Goal: Information Seeking & Learning: Learn about a topic

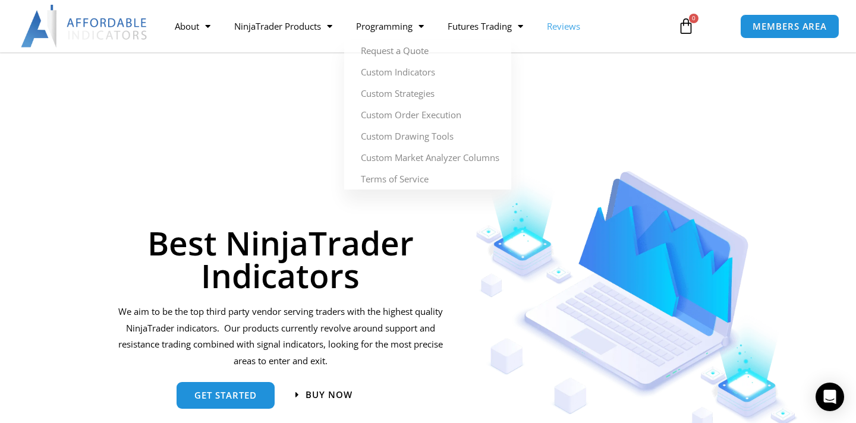
click at [569, 26] on link "Reviews" at bounding box center [563, 25] width 57 height 27
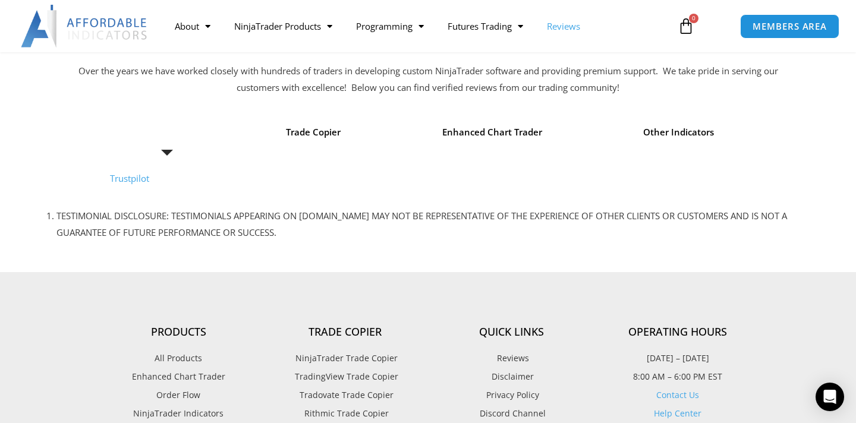
scroll to position [131, 0]
click at [316, 134] on span "Trade Copier" at bounding box center [313, 133] width 55 height 17
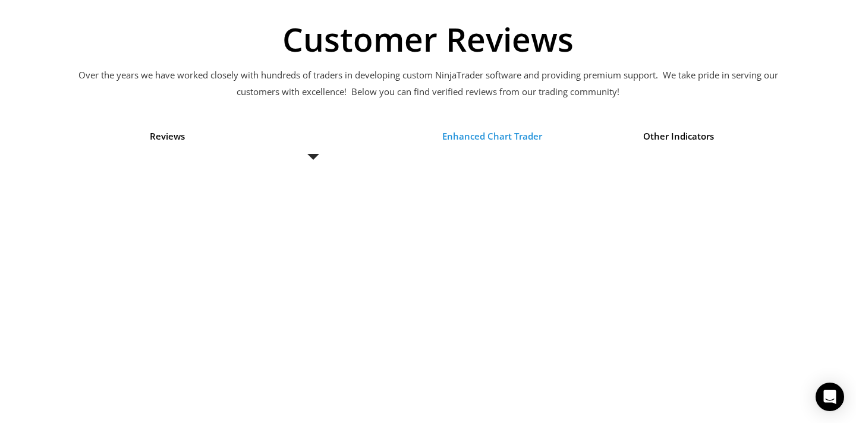
scroll to position [139, 0]
